Goal: Transaction & Acquisition: Purchase product/service

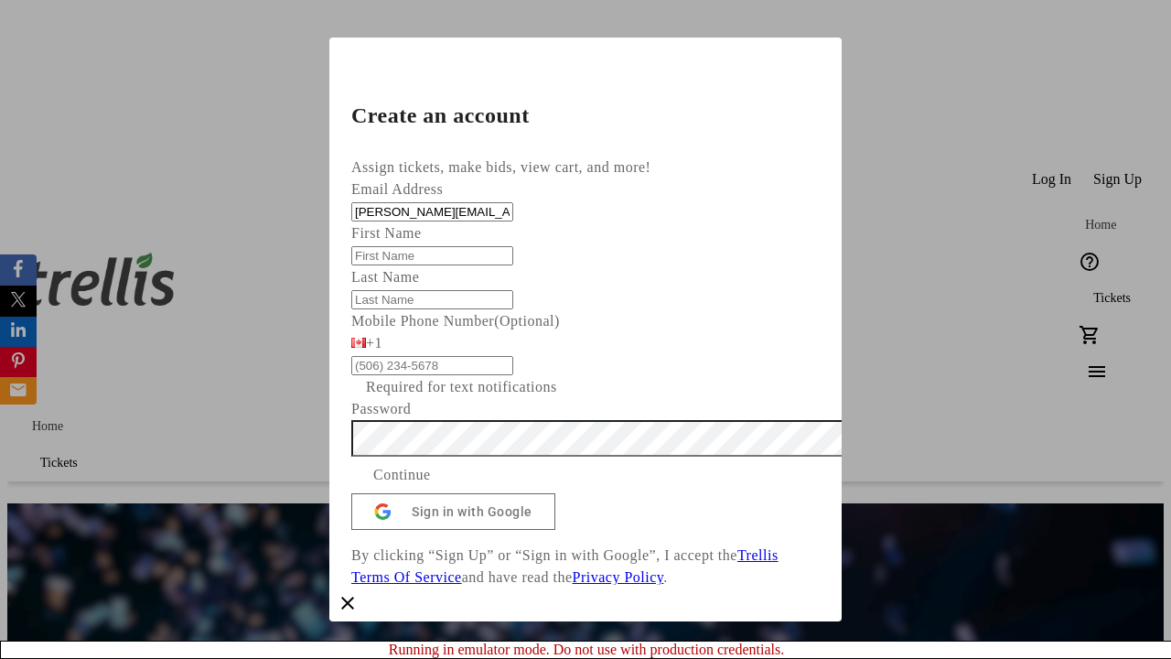
type input "[PERSON_NAME][EMAIL_ADDRESS][DOMAIN_NAME]"
type input "[PERSON_NAME]"
click at [431, 486] on span "Continue" at bounding box center [402, 475] width 58 height 22
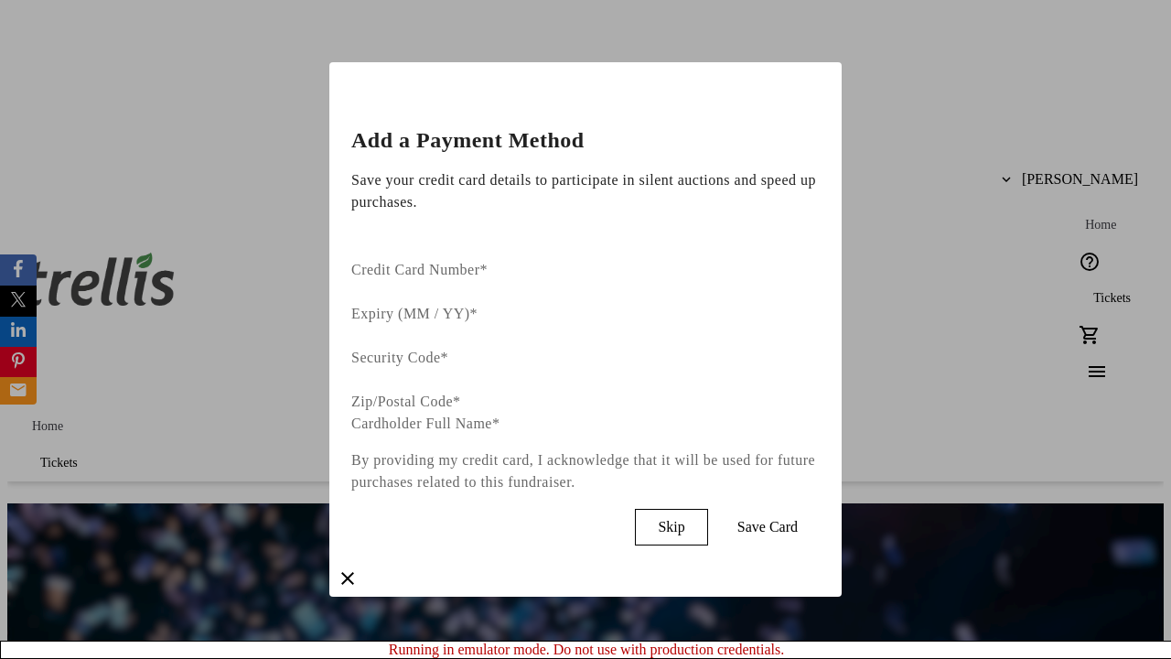
click at [684, 519] on span "Skip" at bounding box center [671, 527] width 27 height 16
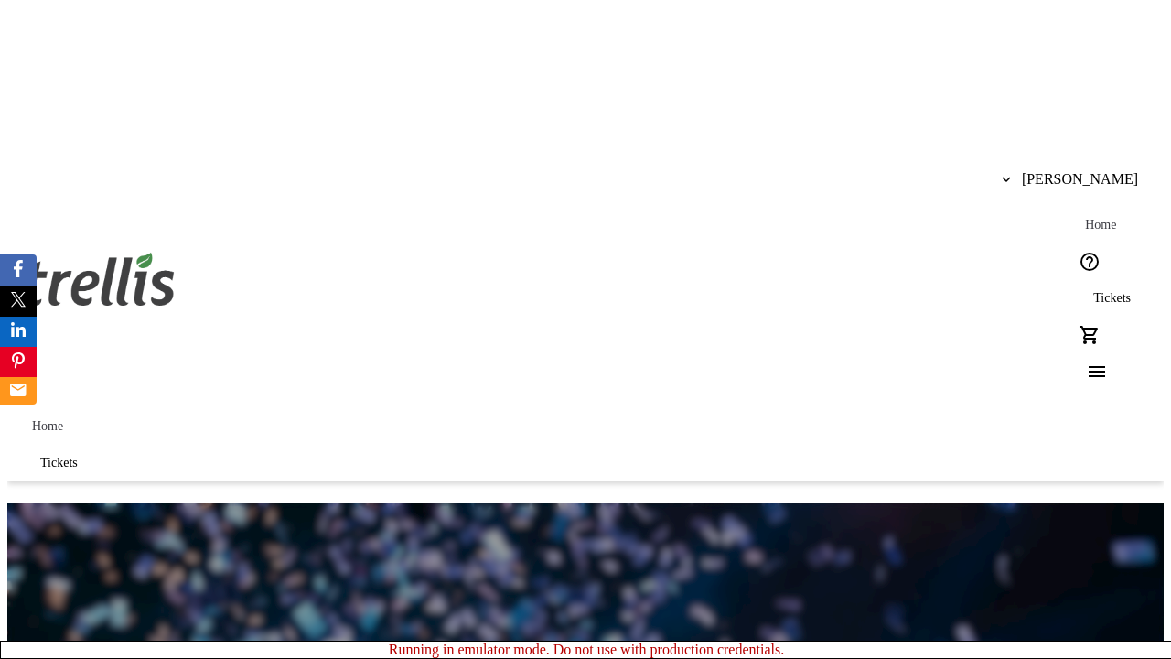
click at [1093, 291] on span "Tickets" at bounding box center [1112, 298] width 38 height 15
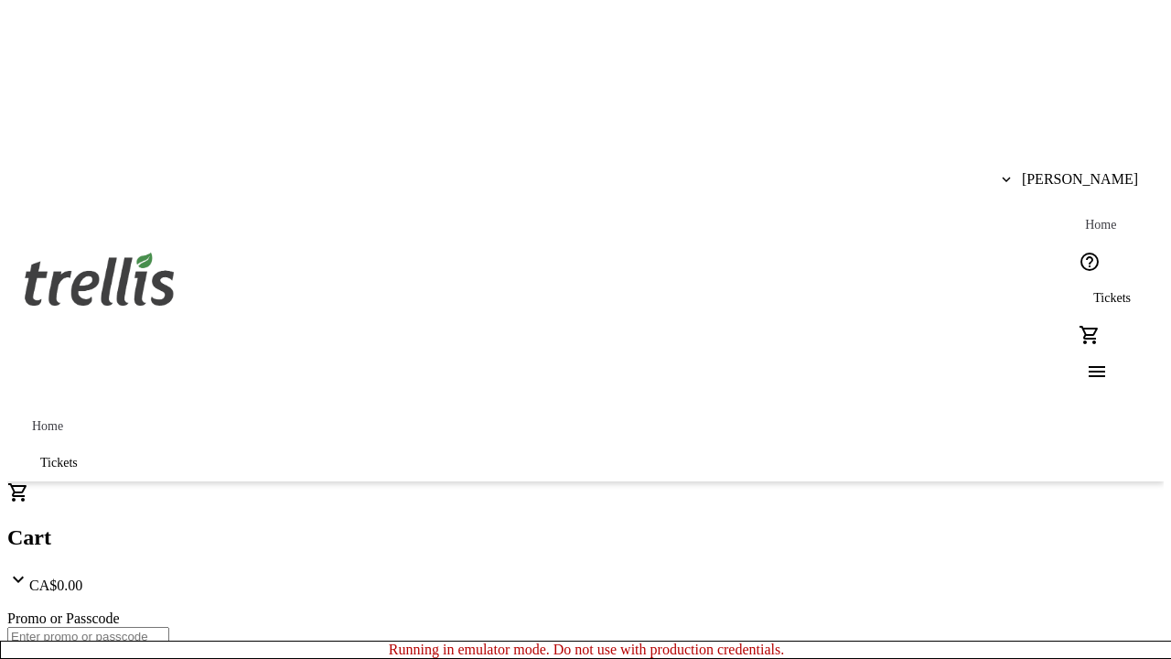
type input "1"
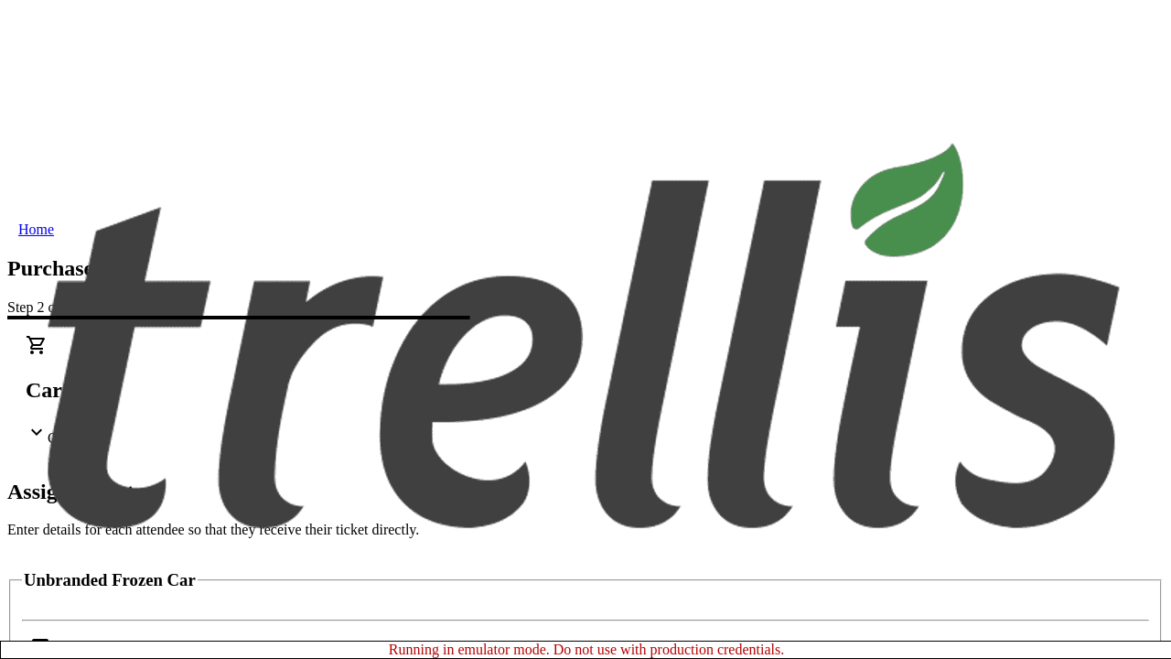
scroll to position [111, 0]
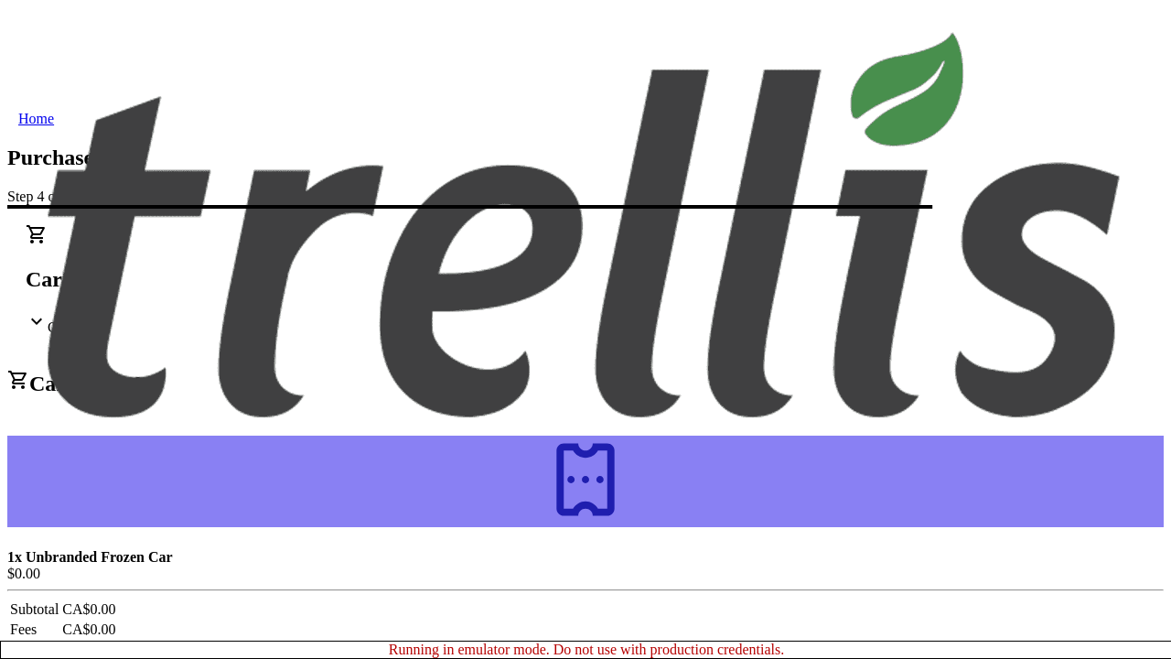
scroll to position [0, 0]
